Goal: Find specific page/section: Find specific page/section

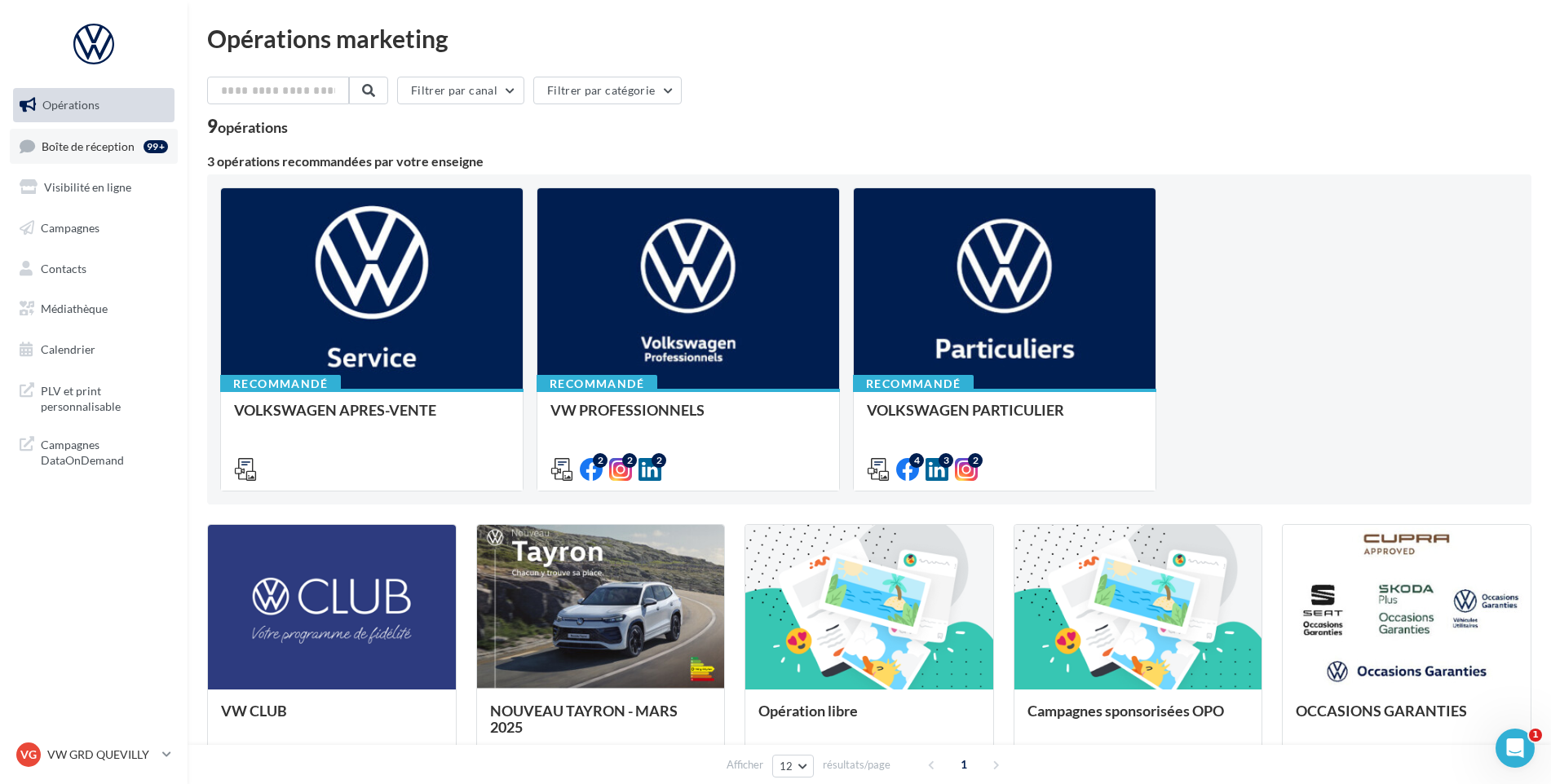
click at [110, 153] on link "Boîte de réception 99+" at bounding box center [93, 146] width 168 height 35
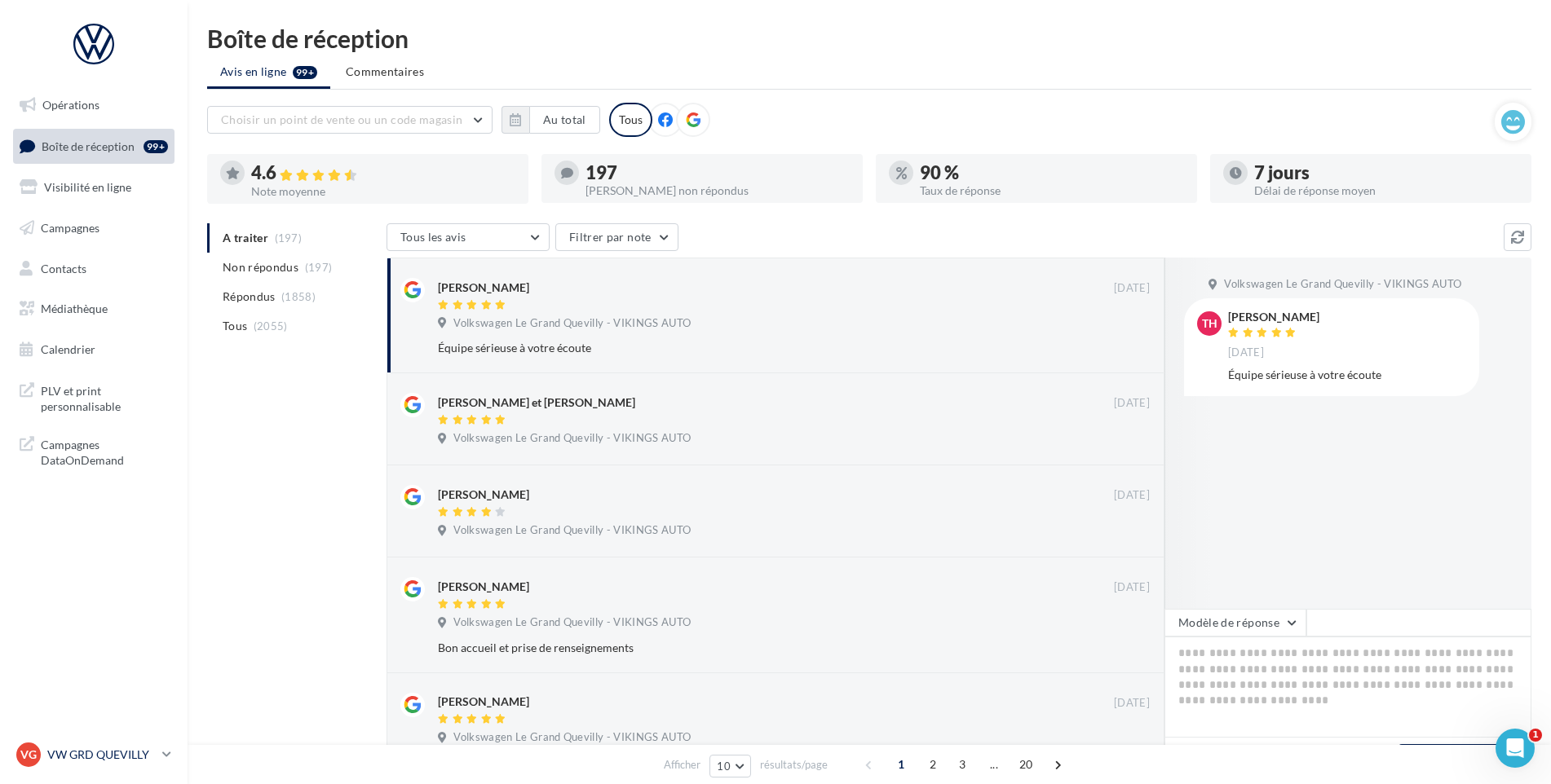
click at [78, 764] on div "VG VW GRD QUEVILLY vw-leg-vau" at bounding box center [86, 754] width 139 height 25
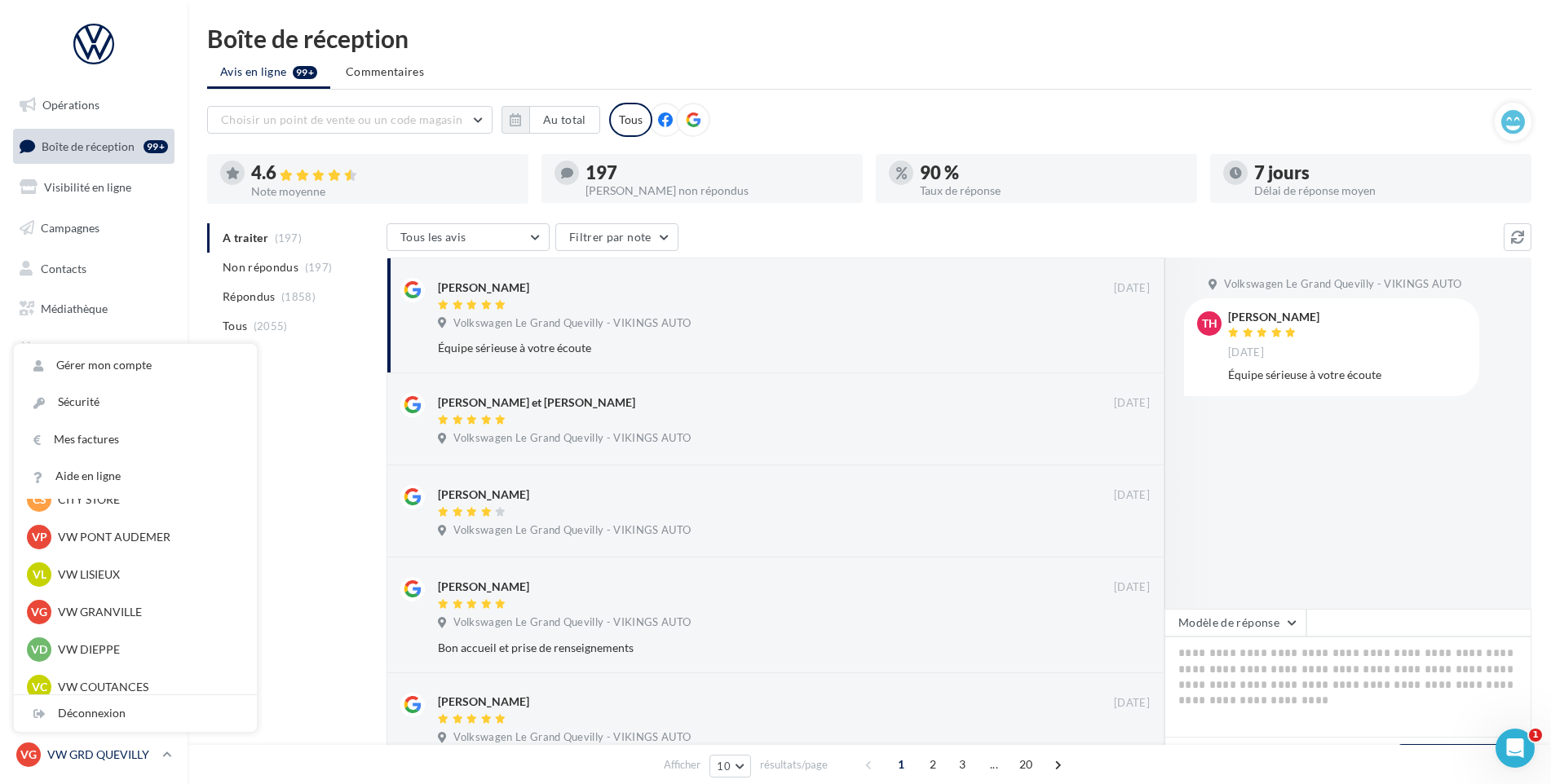
scroll to position [408, 0]
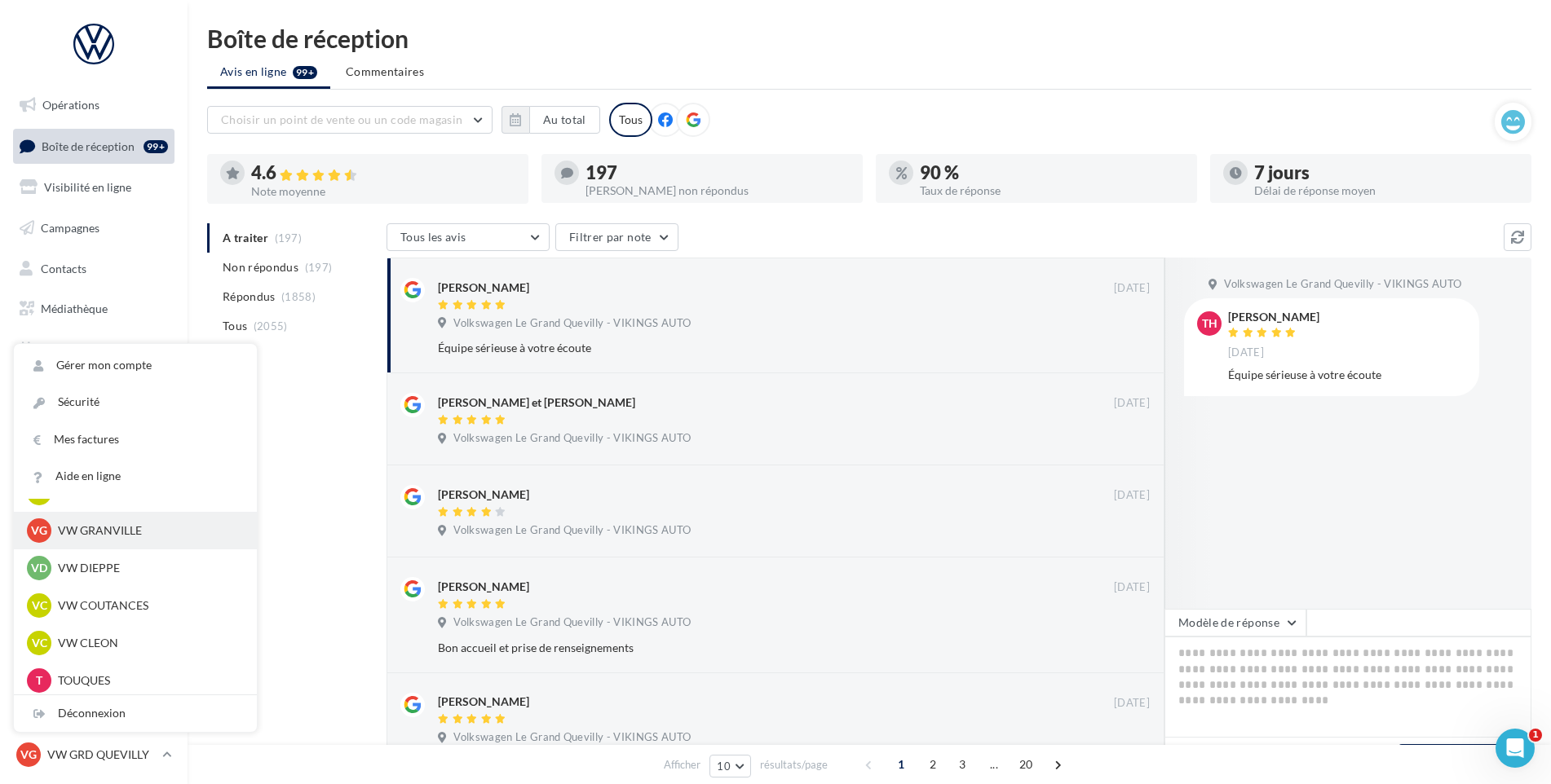
click at [133, 544] on div "VG VW GRANVILLE vw-gra-vau" at bounding box center [135, 531] width 243 height 38
drag, startPoint x: 133, startPoint y: 544, endPoint x: 142, endPoint y: 537, distance: 11.4
click at [142, 537] on p "VW GRANVILLE" at bounding box center [148, 530] width 180 height 16
